Goal: Navigation & Orientation: Find specific page/section

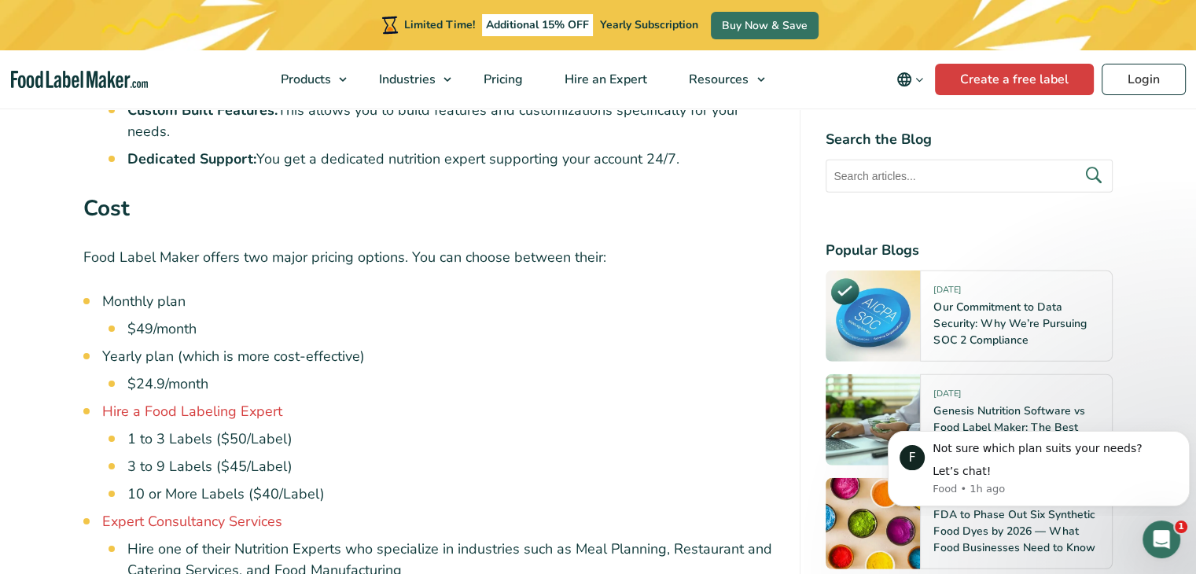
scroll to position [4302, 0]
click at [492, 79] on span "Pricing" at bounding box center [502, 79] width 46 height 17
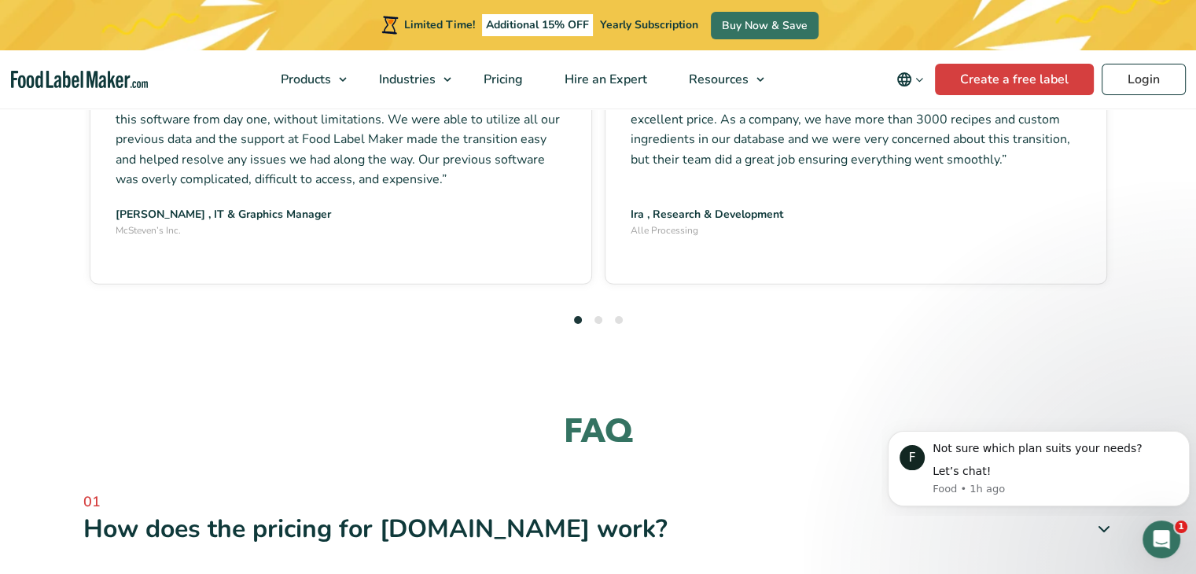
scroll to position [4709, 0]
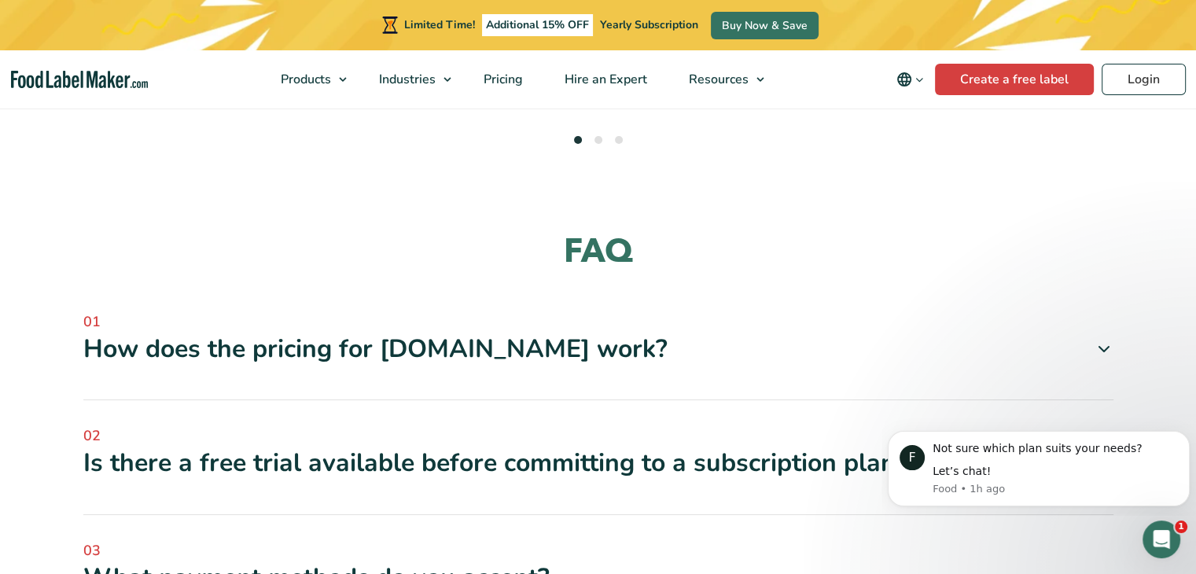
click at [677, 333] on div "How does the pricing for FoodLabelMaker.com work?" at bounding box center [598, 349] width 1030 height 33
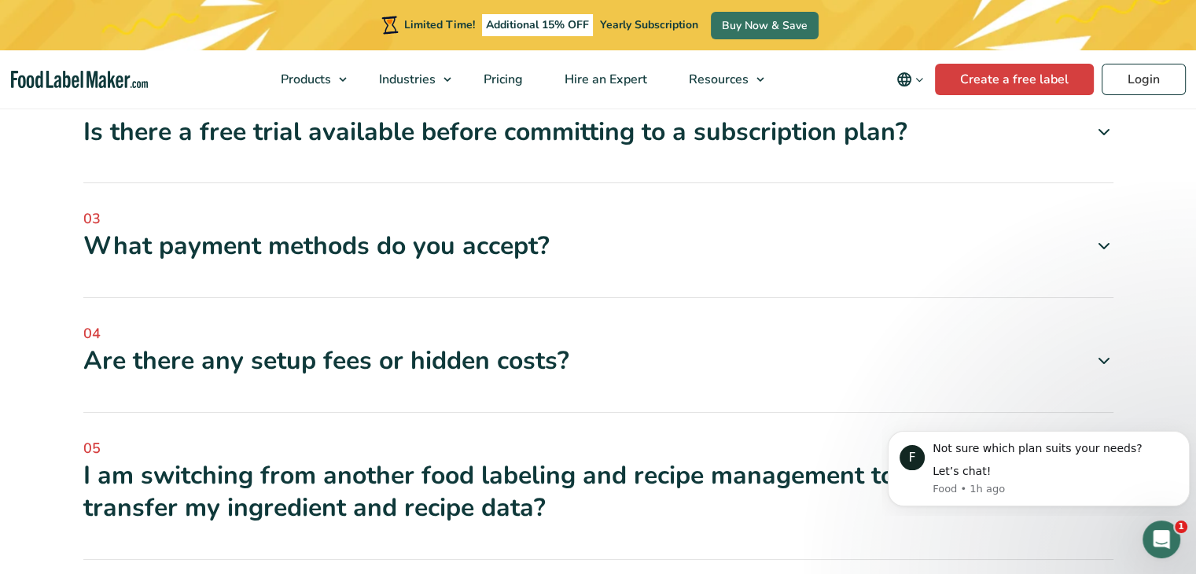
scroll to position [5111, 0]
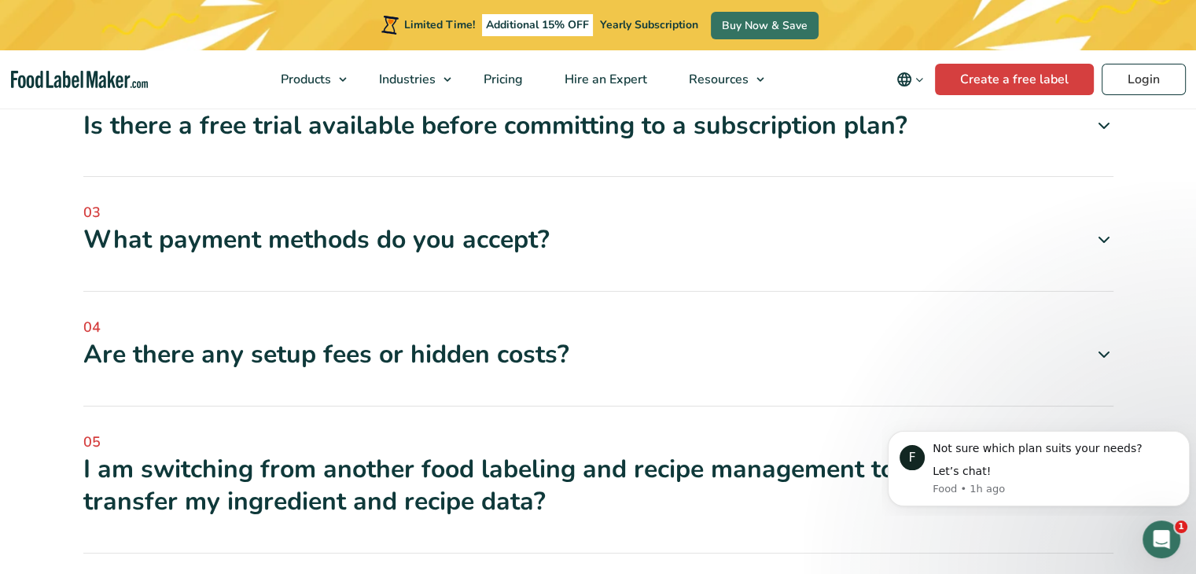
click at [664, 453] on div "I am switching from another food labeling and recipe management tool, can you t…" at bounding box center [598, 485] width 1030 height 65
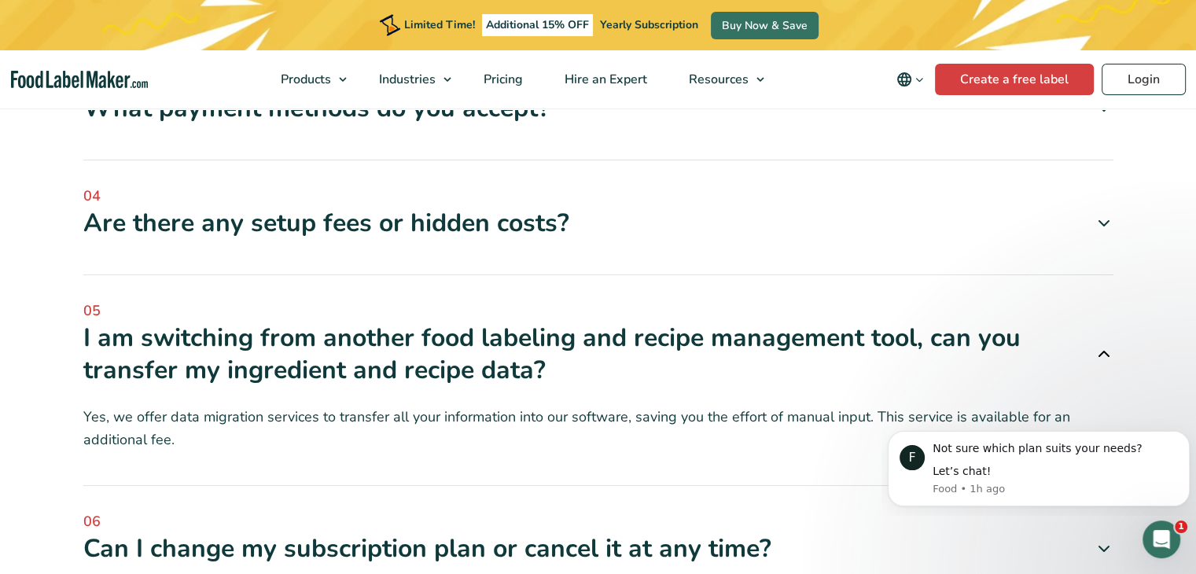
scroll to position [5243, 0]
click at [675, 532] on div "Can I change my subscription plan or cancel it at any time?" at bounding box center [598, 548] width 1030 height 33
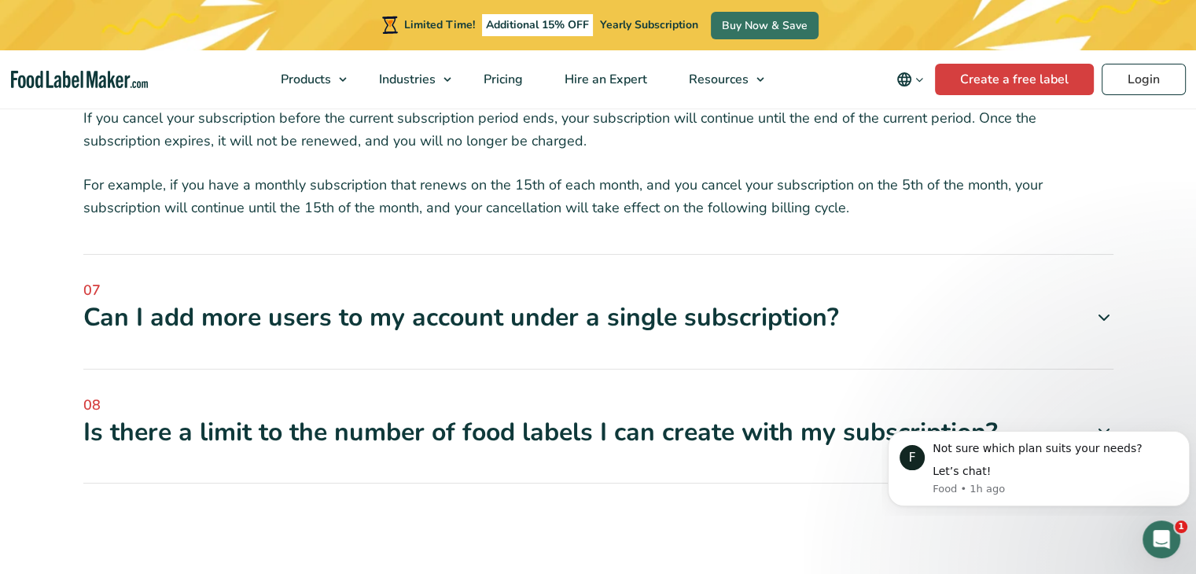
scroll to position [5765, 0]
click at [664, 394] on div "08 Is there a limit to the number of food labels I can create with my subscript…" at bounding box center [598, 439] width 1030 height 90
click at [706, 415] on div "Is there a limit to the number of food labels I can create with my subscription?" at bounding box center [598, 431] width 1030 height 33
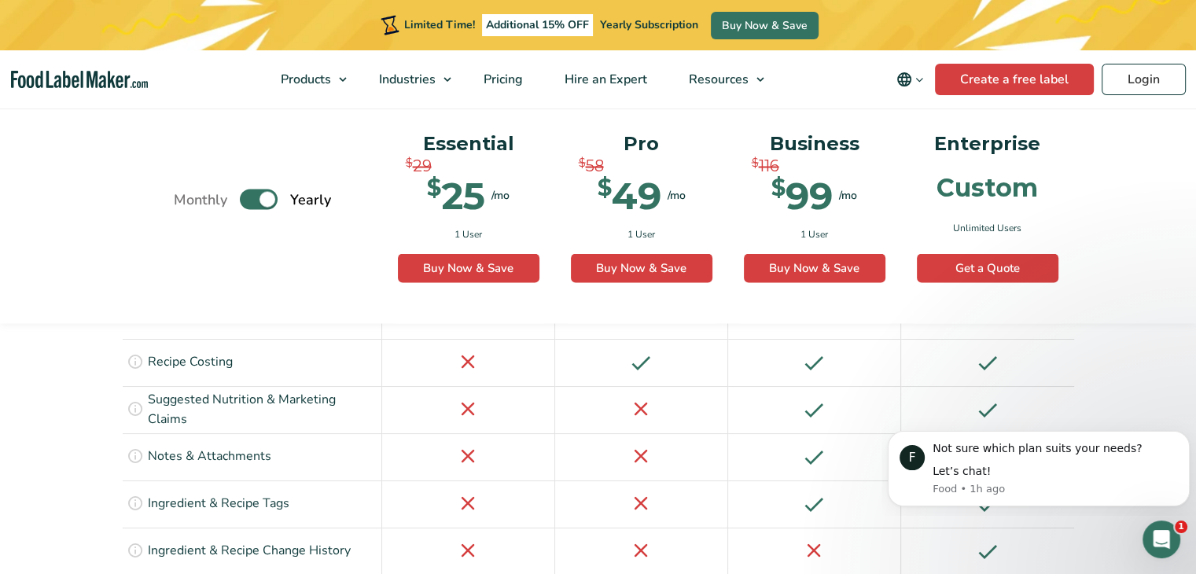
scroll to position [2674, 0]
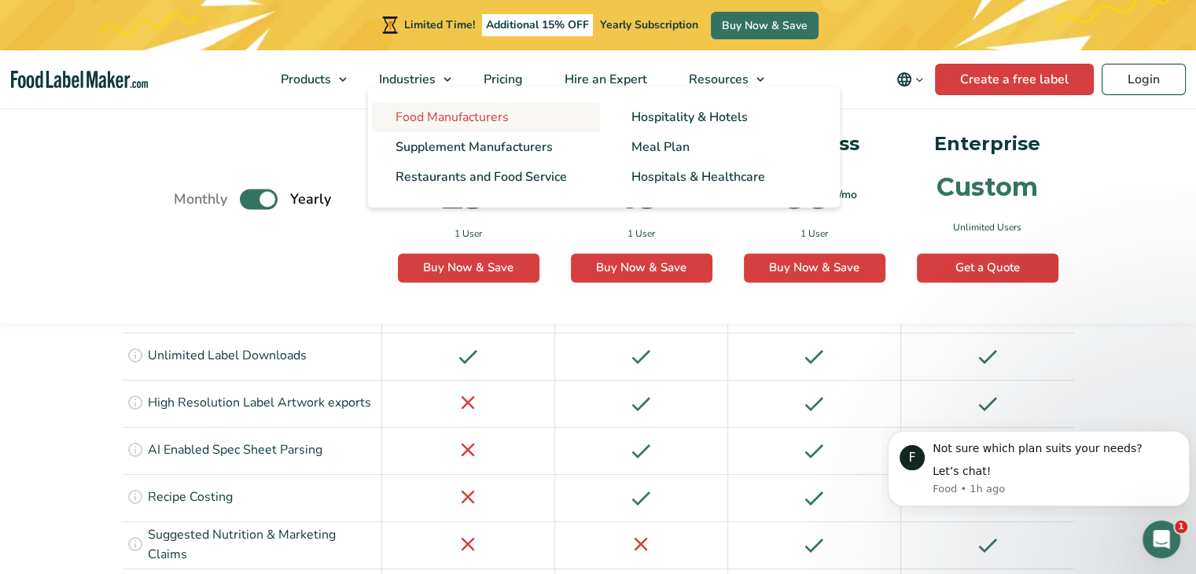
click at [436, 107] on link "Food Manufacturers" at bounding box center [486, 117] width 228 height 30
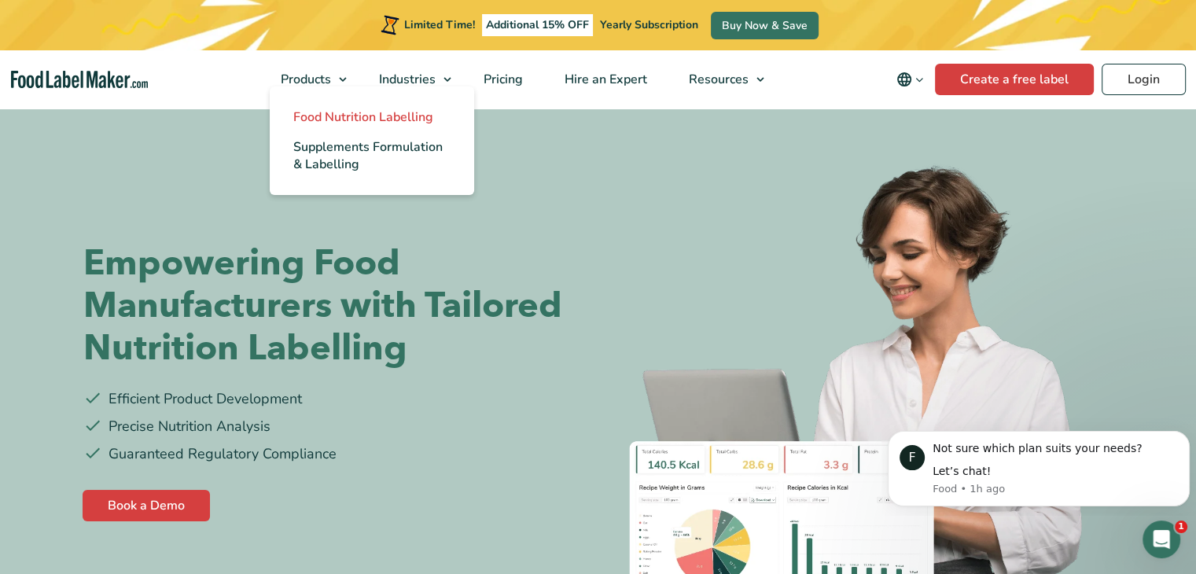
click at [374, 120] on span "Food Nutrition Labelling" at bounding box center [363, 117] width 140 height 17
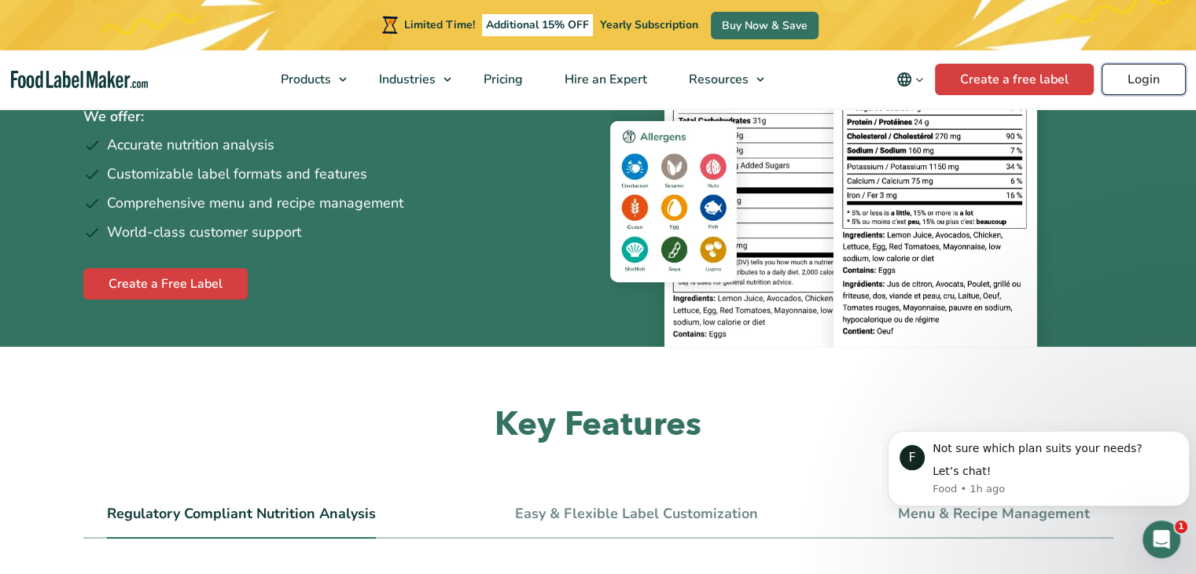
click at [1152, 89] on link "Login" at bounding box center [1144, 79] width 84 height 31
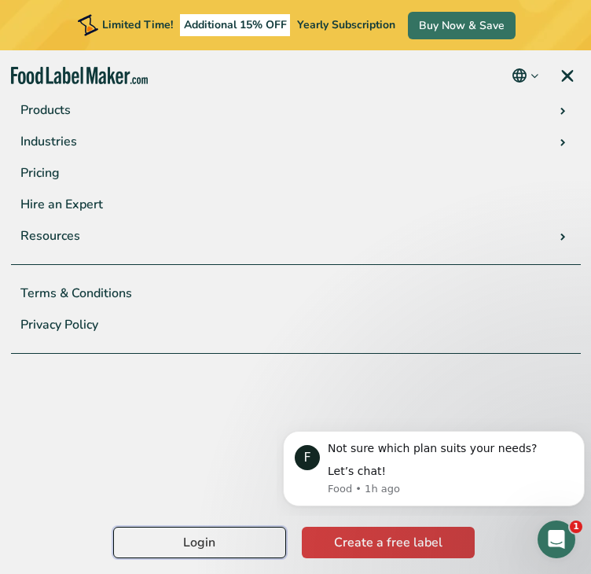
click at [223, 530] on link "Login" at bounding box center [199, 542] width 173 height 31
